Goal: Task Accomplishment & Management: Manage account settings

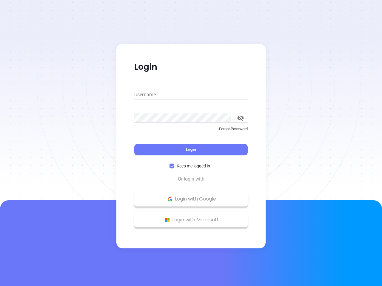
click at [191, 143] on div "Login" at bounding box center [190, 146] width 113 height 18
click at [191, 95] on input "Username" at bounding box center [190, 95] width 113 height 10
click at [240, 118] on icon "toggle password visibility" at bounding box center [240, 118] width 7 height 6
click at [191, 150] on span "Login" at bounding box center [191, 149] width 10 height 5
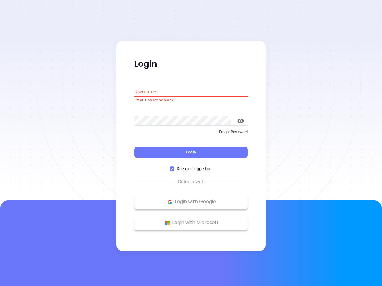
click at [191, 166] on span "Keep me logged in" at bounding box center [193, 169] width 38 height 7
click at [174, 167] on input "Keep me logged in" at bounding box center [171, 169] width 5 height 5
checkbox input "false"
click at [191, 199] on p "Login with Google" at bounding box center [190, 202] width 107 height 9
click at [191, 220] on p "Login with Microsoft" at bounding box center [190, 223] width 107 height 9
